Goal: Transaction & Acquisition: Purchase product/service

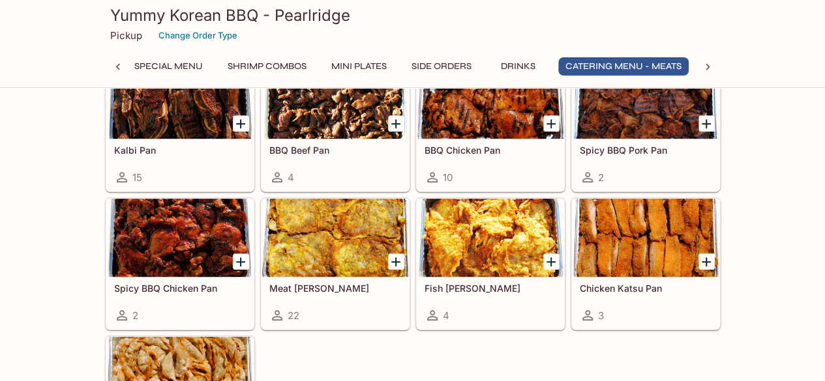
scroll to position [2724, 0]
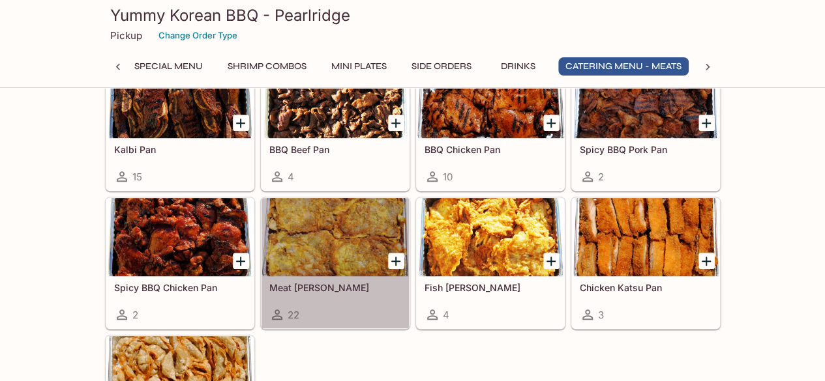
click at [362, 226] on div at bounding box center [334, 237] width 147 height 78
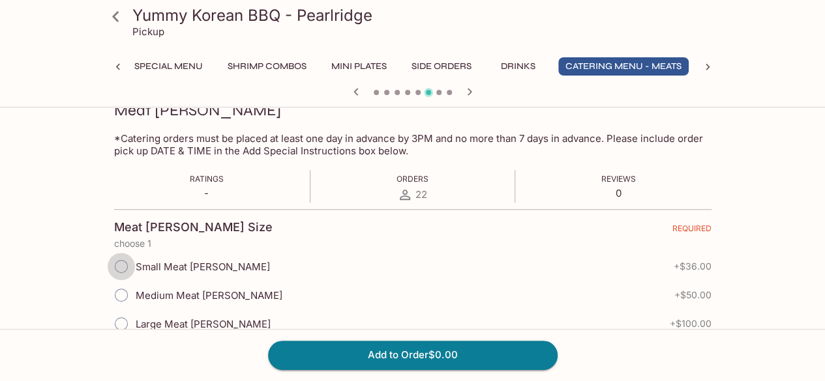
click at [117, 271] on input "Small Meat [PERSON_NAME]" at bounding box center [121, 266] width 27 height 27
radio input "true"
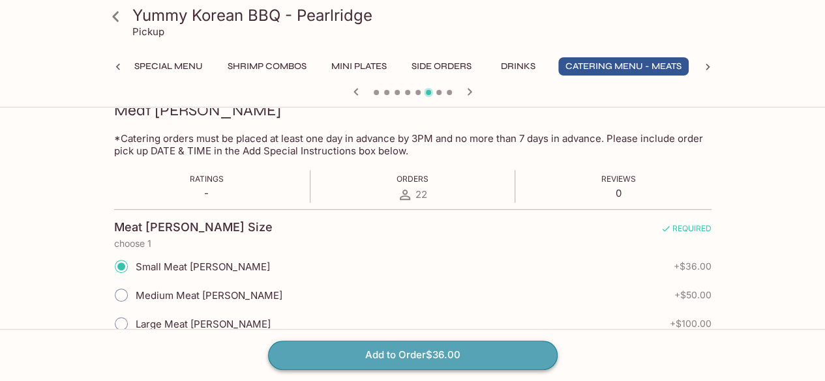
click at [395, 351] on button "Add to Order $36.00" at bounding box center [412, 355] width 289 height 29
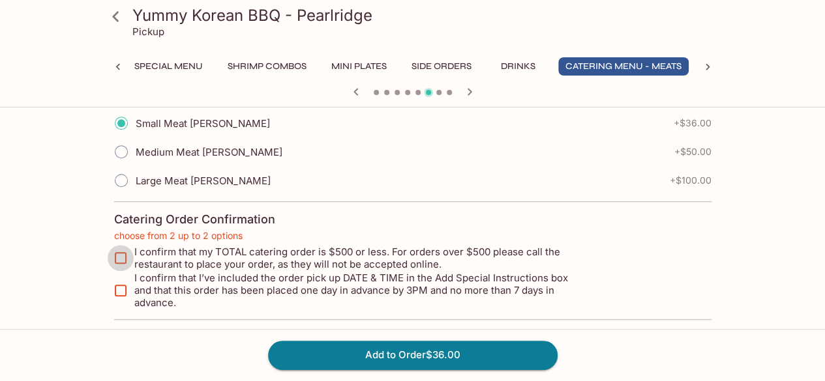
click at [119, 255] on input "I confirm that my TOTAL catering order is $500 or less. For orders over $500 pl…" at bounding box center [121, 258] width 26 height 26
checkbox input "true"
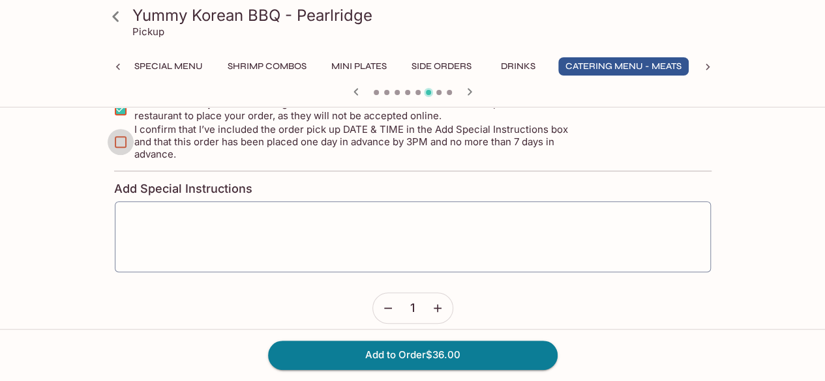
click at [117, 134] on input "I confirm that I’ve included the order pick up DATE & TIME in the Add Special I…" at bounding box center [121, 142] width 26 height 26
checkbox input "true"
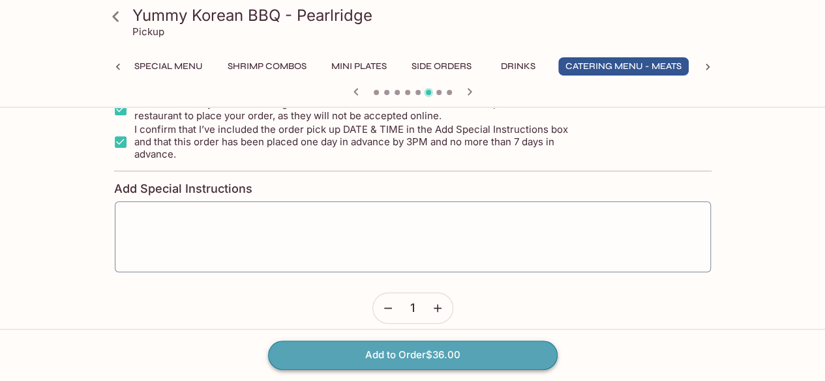
click at [381, 360] on button "Add to Order $36.00" at bounding box center [412, 355] width 289 height 29
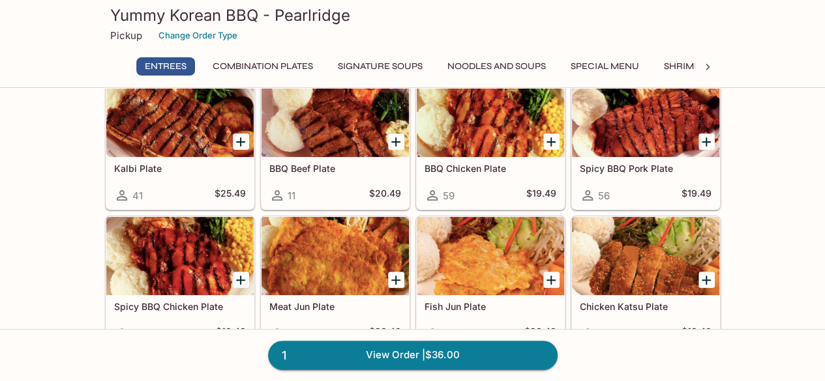
scroll to position [60, 0]
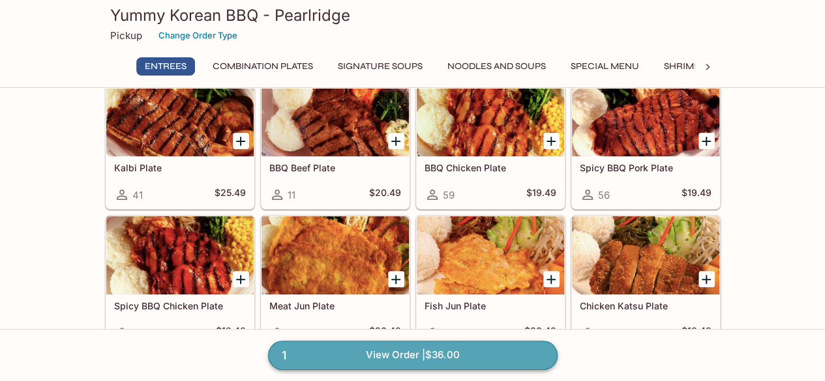
click at [493, 357] on link "1 View Order | $36.00" at bounding box center [412, 355] width 289 height 29
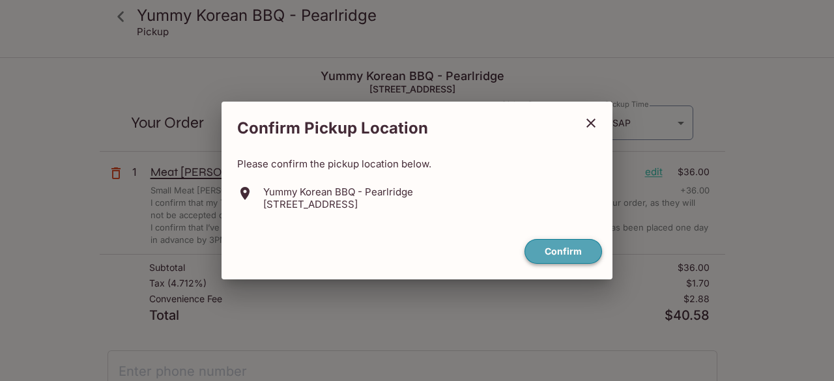
click at [558, 251] on button "Confirm" at bounding box center [564, 251] width 78 height 25
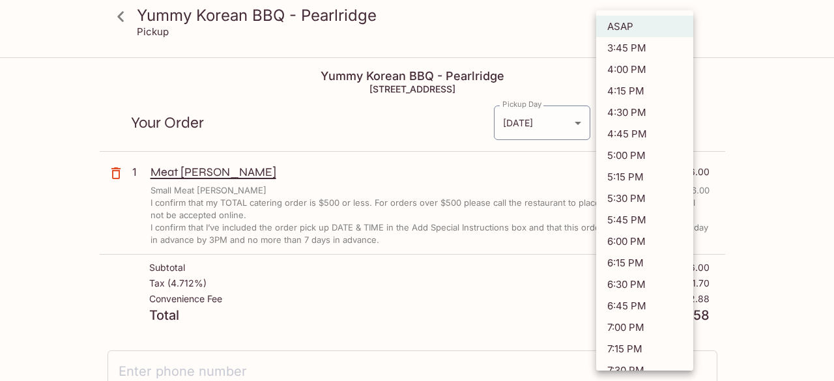
click at [644, 126] on body "Yummy Korean BBQ - Pearlridge Pickup Yummy Korean BBQ - Pearlridge [STREET_ADDR…" at bounding box center [417, 249] width 834 height 381
click at [639, 151] on li "5:00 PM" at bounding box center [644, 156] width 97 height 22
type input "[DATE]T03:00:12.000000Z"
